Goal: Transaction & Acquisition: Book appointment/travel/reservation

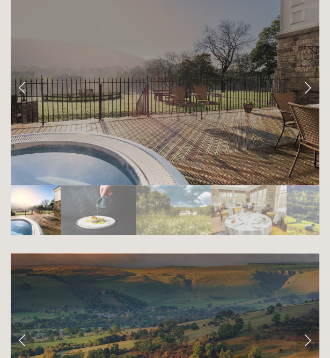
scroll to position [3061, 0]
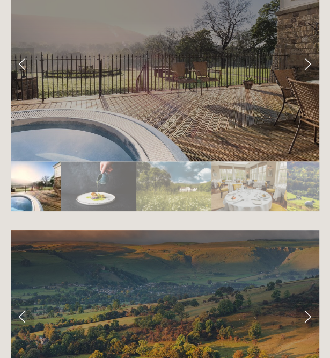
click at [47, 161] on img "Slide 1" at bounding box center [36, 186] width 50 height 50
click at [79, 161] on img "Slide 2" at bounding box center [98, 186] width 75 height 50
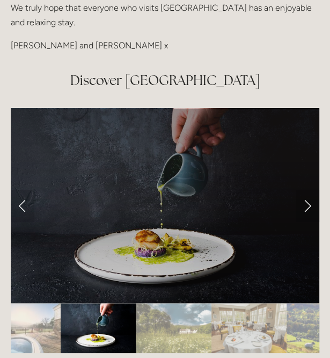
scroll to position [2900, 0]
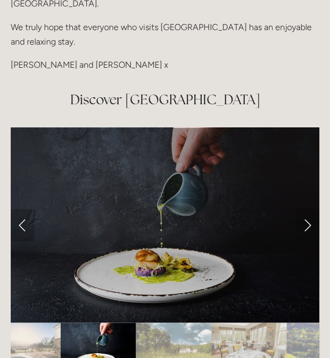
click at [26, 209] on link "Previous Slide" at bounding box center [23, 225] width 24 height 32
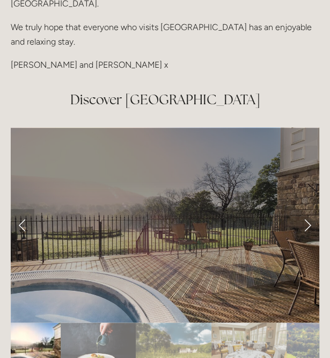
click at [25, 209] on link "Previous Slide" at bounding box center [23, 225] width 24 height 32
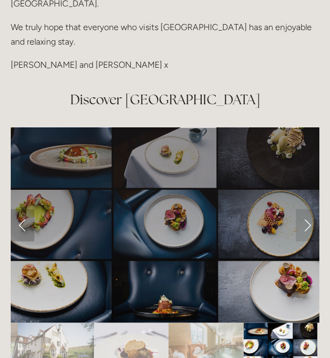
click at [25, 209] on link "Previous Slide" at bounding box center [23, 225] width 24 height 32
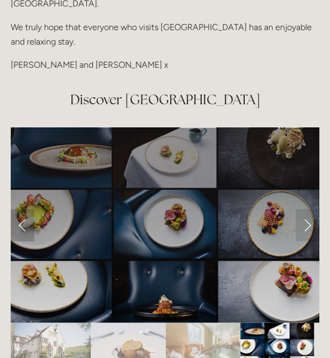
click at [25, 209] on link "Previous Slide" at bounding box center [23, 225] width 24 height 32
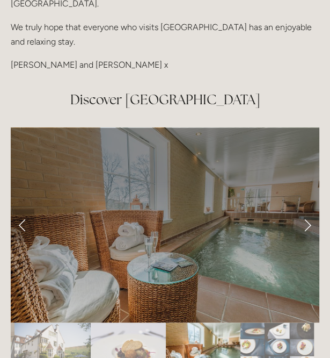
click at [25, 209] on link "Previous Slide" at bounding box center [23, 225] width 24 height 32
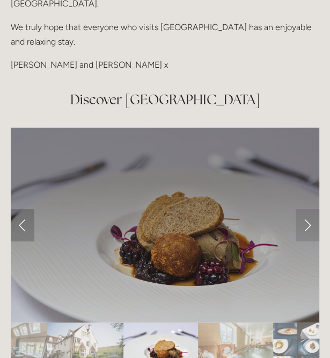
click at [25, 209] on link "Previous Slide" at bounding box center [23, 225] width 24 height 32
click at [23, 209] on link "Previous Slide" at bounding box center [23, 225] width 24 height 32
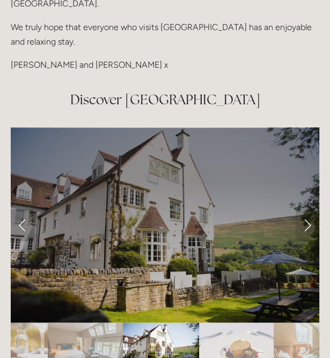
click at [22, 209] on link "Previous Slide" at bounding box center [23, 225] width 24 height 32
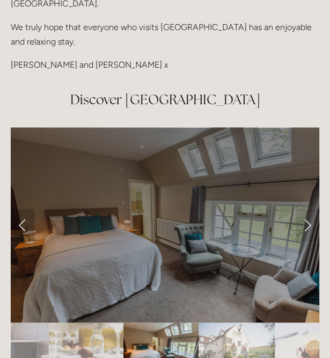
click at [22, 209] on link "Previous Slide" at bounding box center [23, 225] width 24 height 32
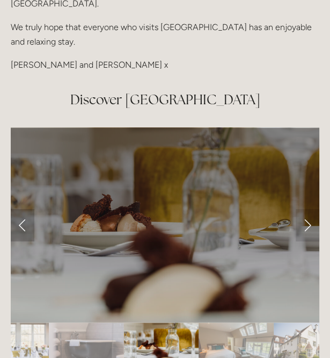
click at [22, 209] on link "Previous Slide" at bounding box center [23, 225] width 24 height 32
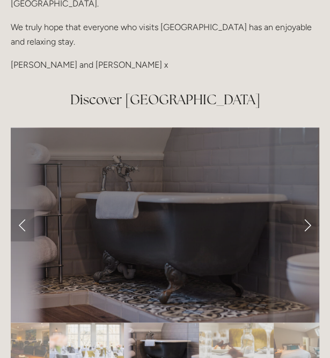
click at [22, 209] on link "Previous Slide" at bounding box center [23, 225] width 24 height 32
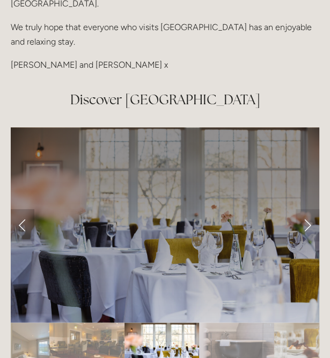
click at [22, 209] on link "Previous Slide" at bounding box center [23, 225] width 24 height 32
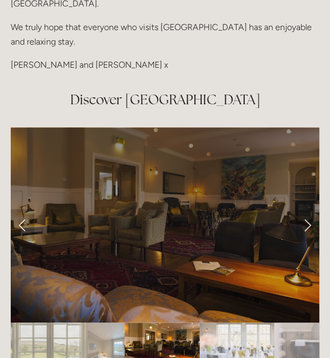
click at [22, 209] on link "Previous Slide" at bounding box center [23, 225] width 24 height 32
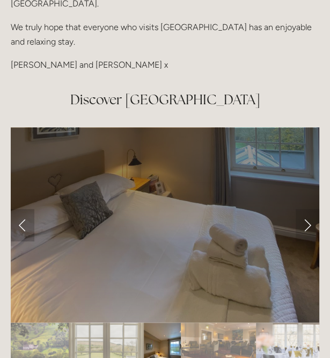
click at [22, 209] on link "Previous Slide" at bounding box center [23, 225] width 24 height 32
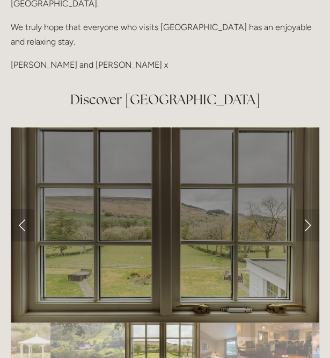
click at [22, 209] on link "Previous Slide" at bounding box center [23, 225] width 24 height 32
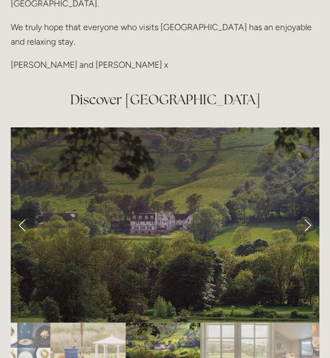
click at [22, 209] on link "Previous Slide" at bounding box center [23, 225] width 24 height 32
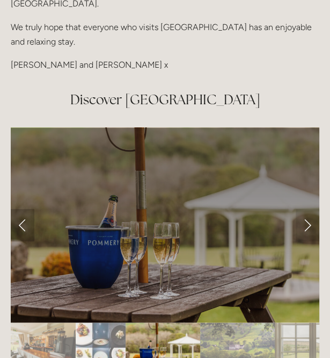
click at [22, 209] on link "Previous Slide" at bounding box center [23, 225] width 24 height 32
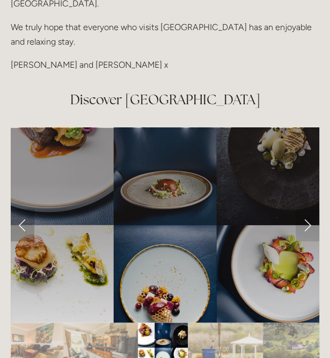
click at [22, 209] on link "Previous Slide" at bounding box center [23, 225] width 24 height 32
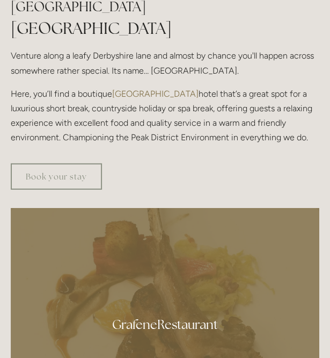
scroll to position [644, 0]
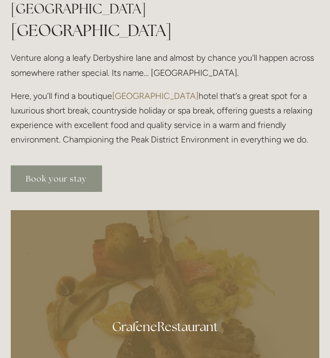
click at [63, 176] on link "Book your stay" at bounding box center [56, 178] width 91 height 26
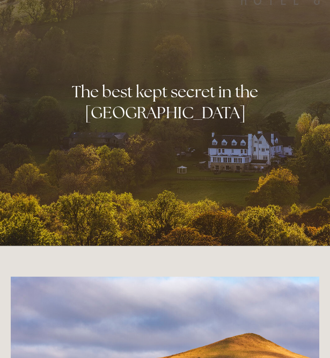
scroll to position [0, 0]
